Goal: Download file/media

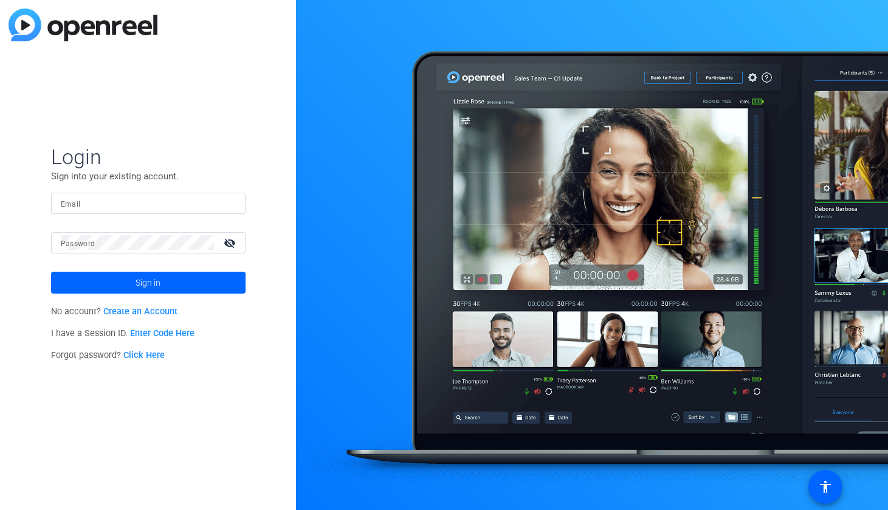
click at [142, 210] on input "Email" at bounding box center [148, 203] width 175 height 15
type input "[PERSON_NAME][EMAIL_ADDRESS][PERSON_NAME][PERSON_NAME][DOMAIN_NAME]"
click at [164, 278] on span at bounding box center [148, 282] width 195 height 29
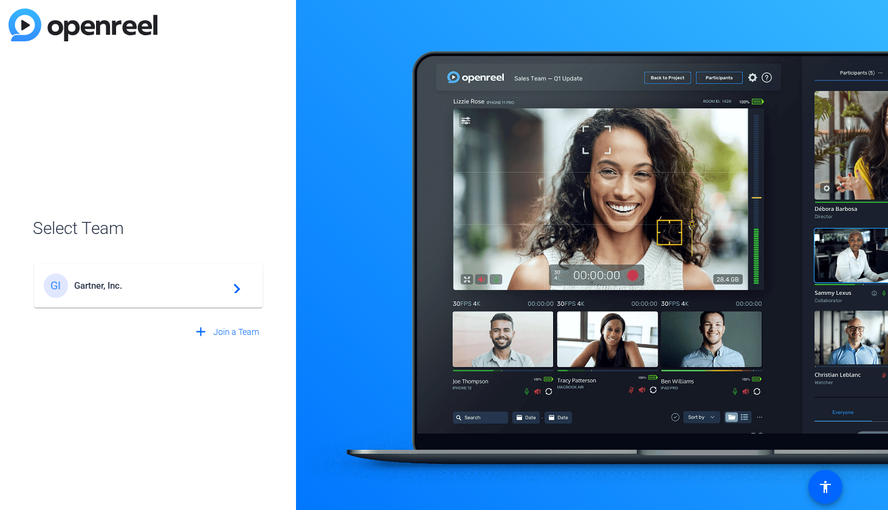
click at [132, 284] on span "Gartner, Inc." at bounding box center [150, 285] width 152 height 11
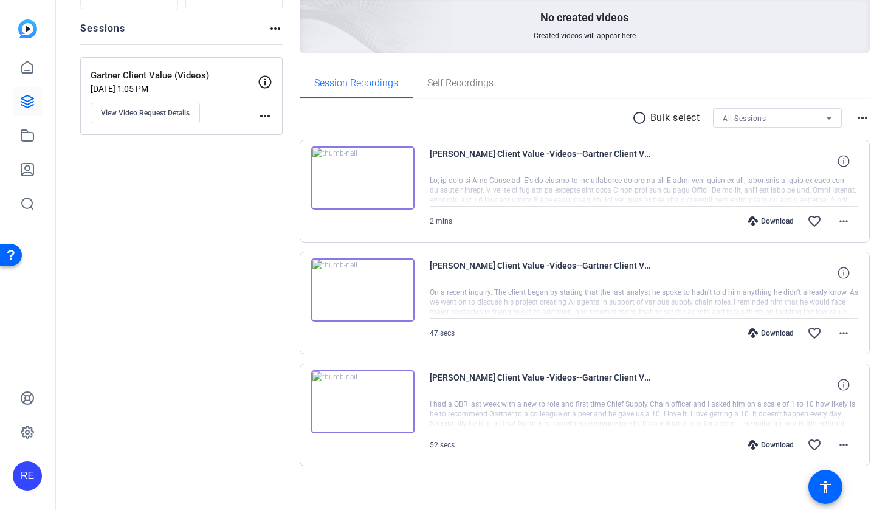
scroll to position [138, 0]
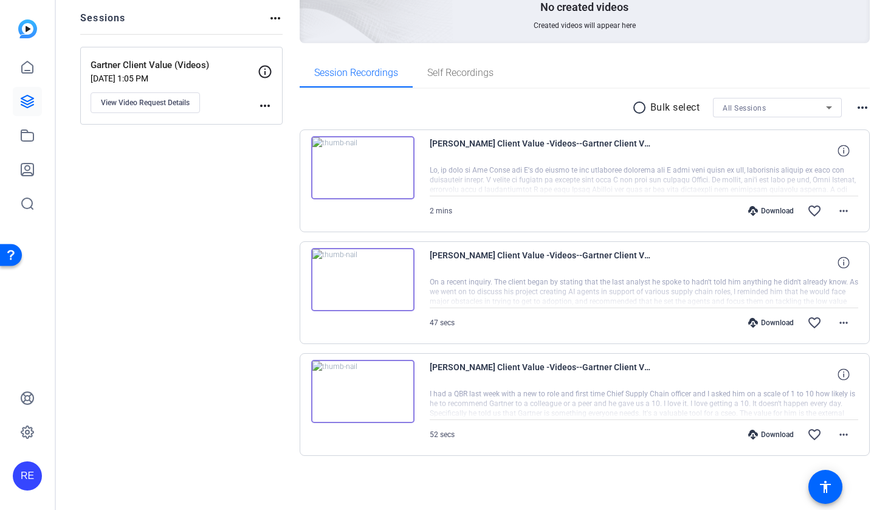
click at [358, 282] on img at bounding box center [362, 279] width 103 height 63
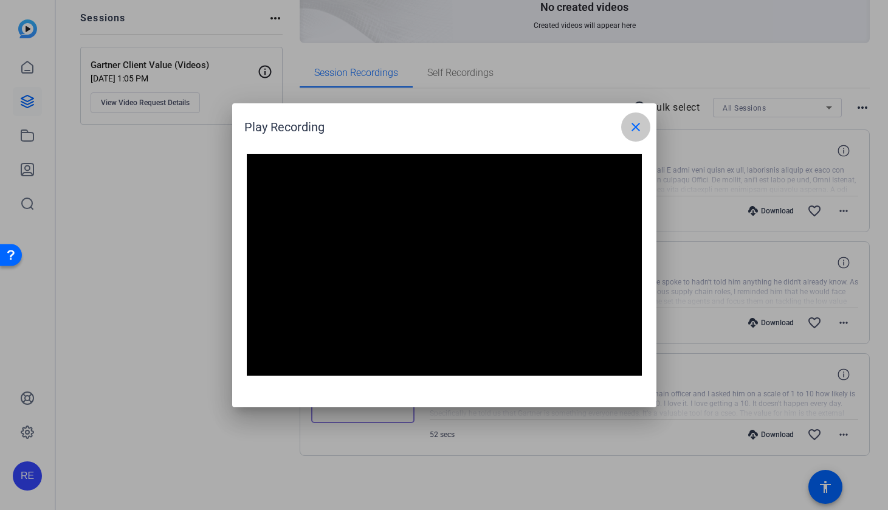
click at [634, 132] on mat-icon "close" at bounding box center [636, 127] width 15 height 15
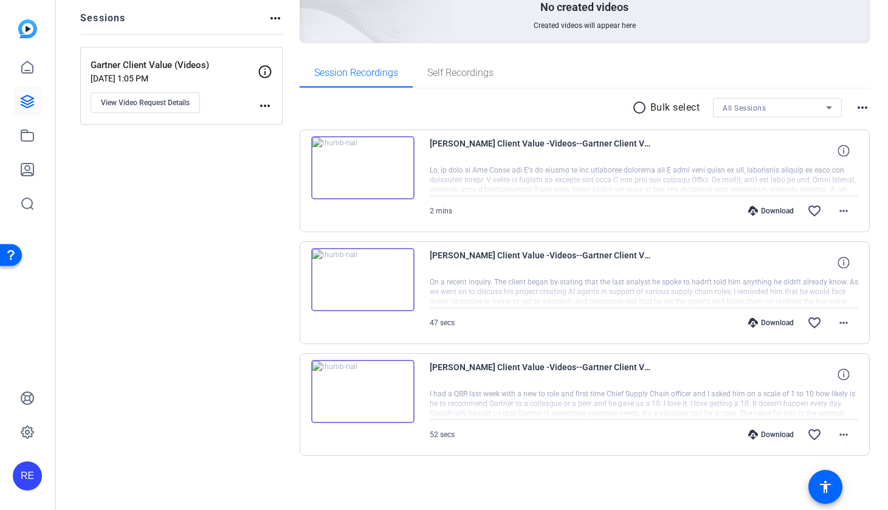
click at [761, 322] on div "Download" at bounding box center [771, 323] width 58 height 10
click at [835, 67] on div "Session Recordings Self Recordings" at bounding box center [585, 72] width 571 height 29
click at [841, 324] on mat-icon "more_horiz" at bounding box center [843, 323] width 15 height 15
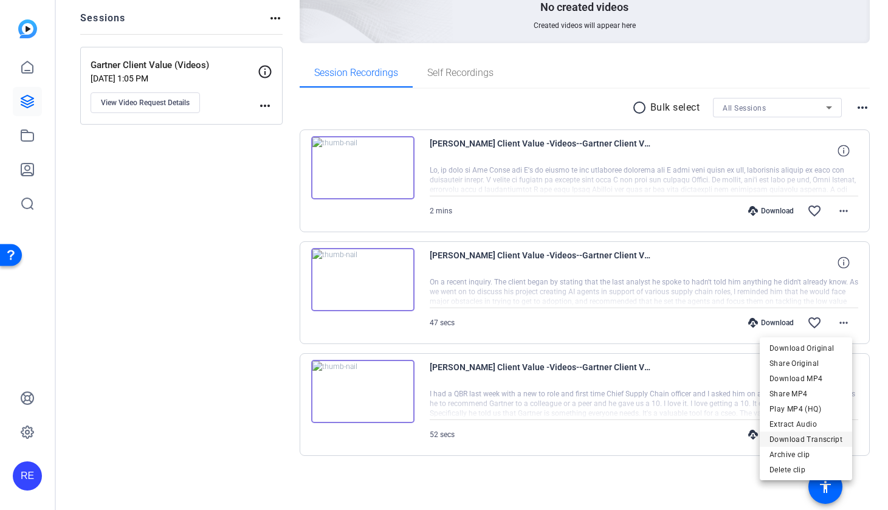
click at [810, 441] on span "Download Transcript" at bounding box center [806, 439] width 73 height 15
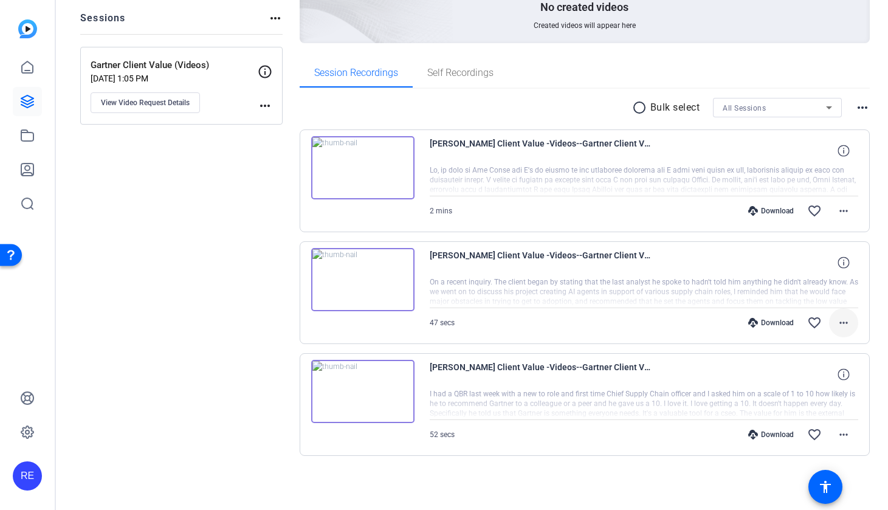
click at [836, 322] on mat-icon "more_horiz" at bounding box center [843, 323] width 15 height 15
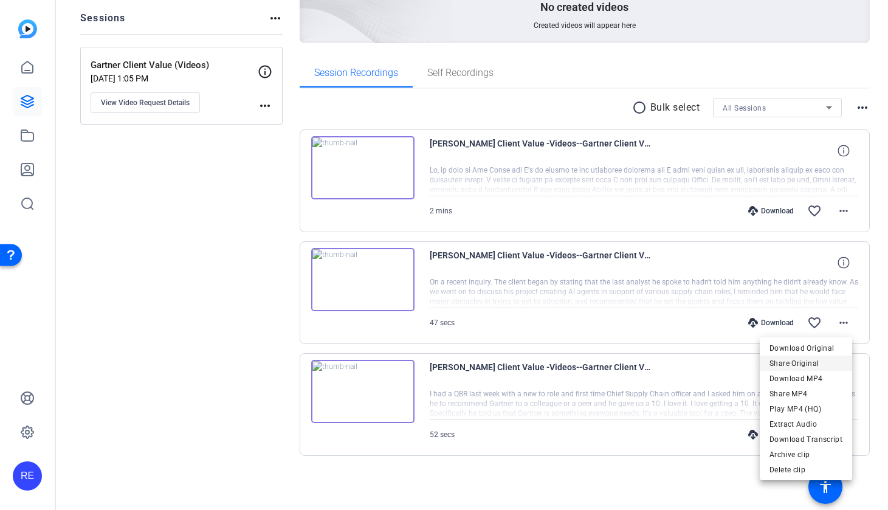
click at [814, 363] on span "Share Original" at bounding box center [806, 363] width 73 height 15
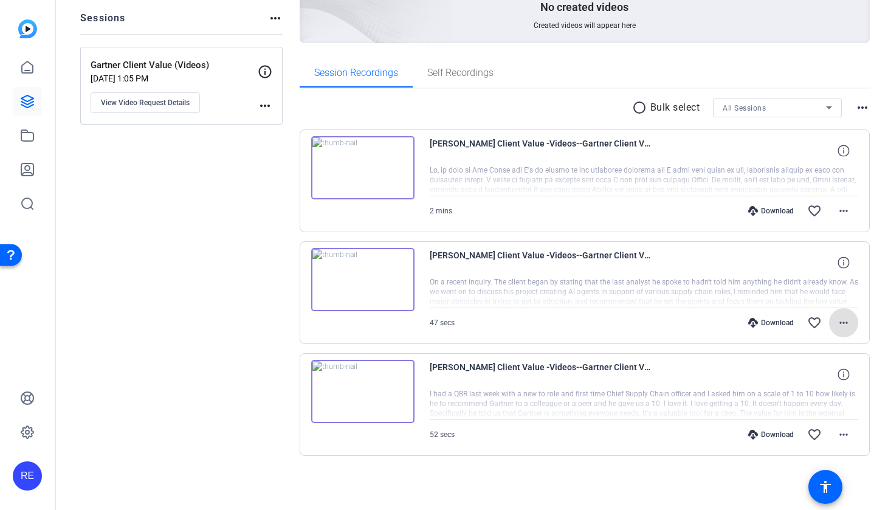
click at [815, 402] on div at bounding box center [644, 404] width 429 height 30
